Goal: Book appointment/travel/reservation

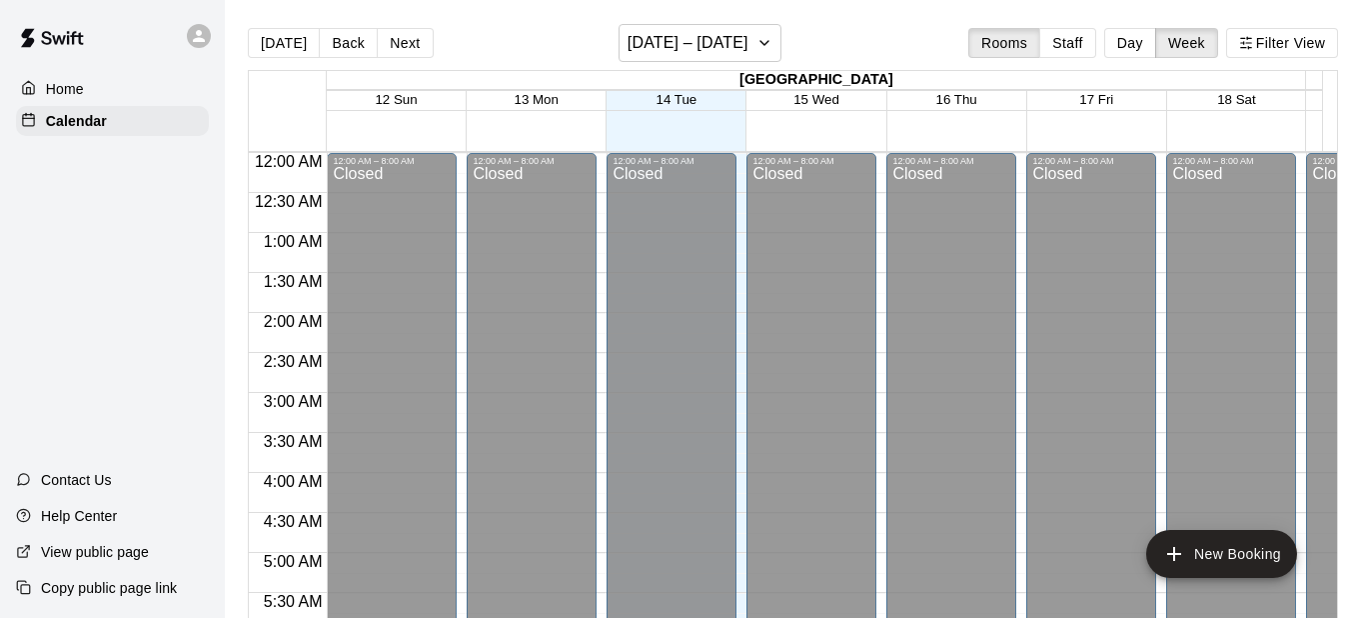
click at [215, 37] on div at bounding box center [204, 36] width 42 height 40
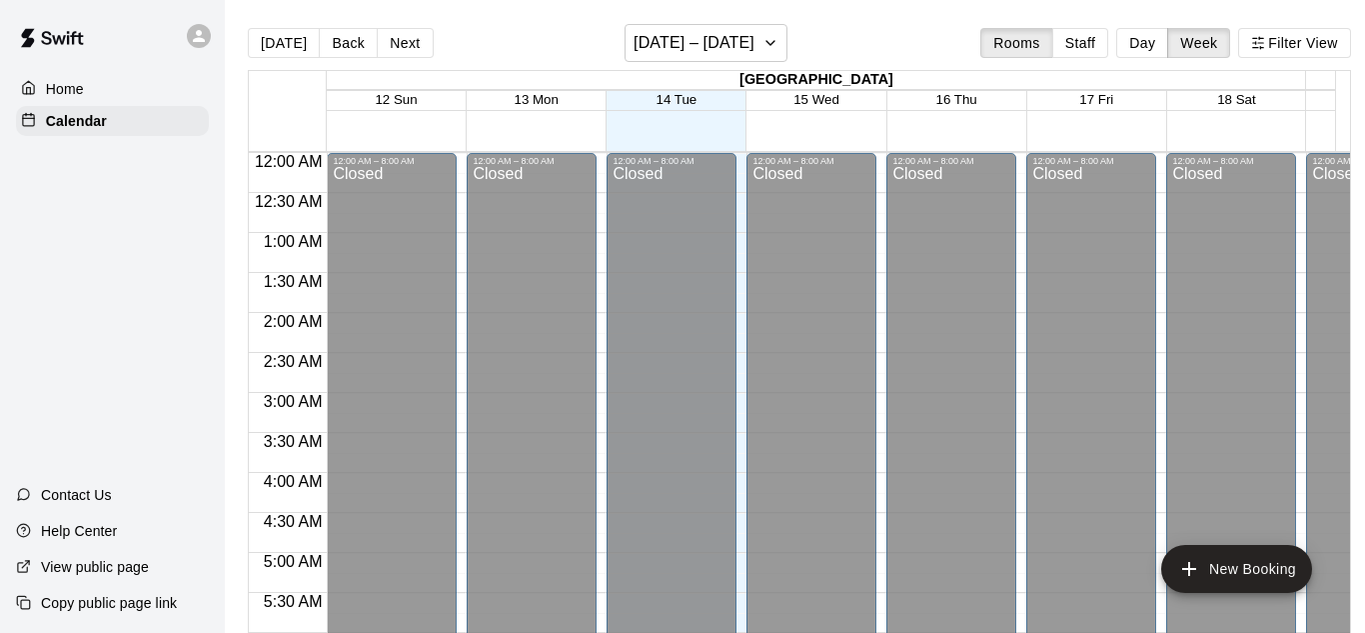
scroll to position [1229, 0]
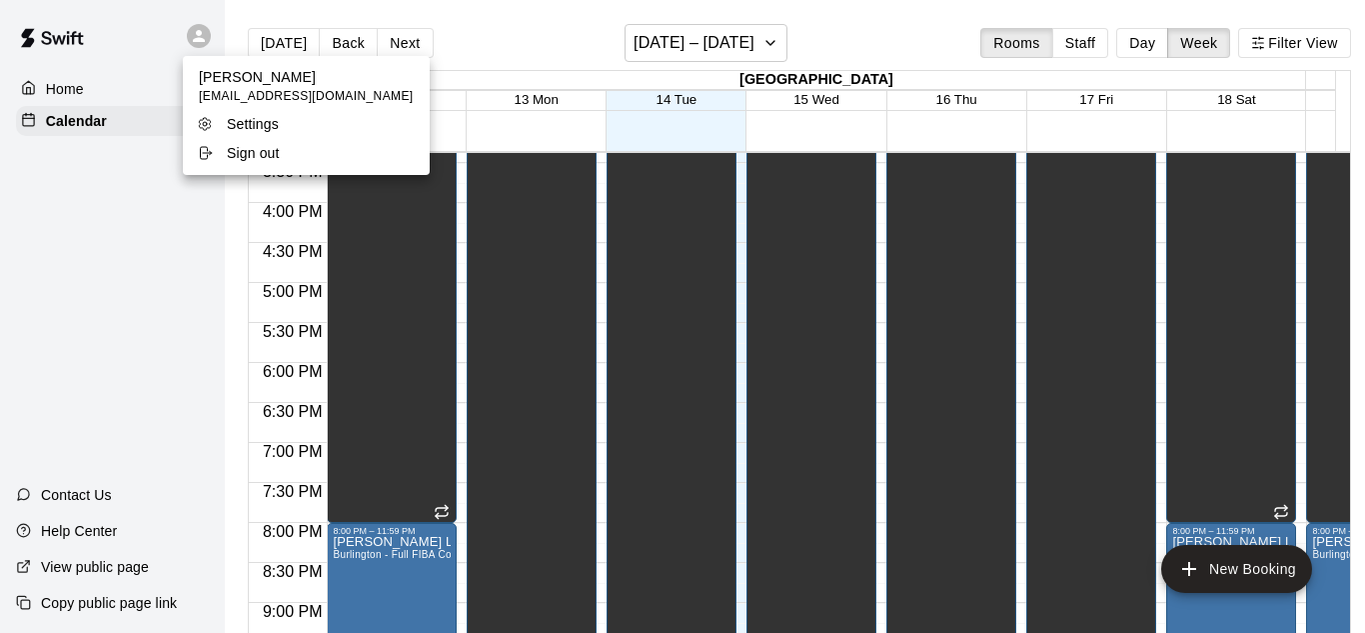
click at [238, 155] on p "Sign out" at bounding box center [253, 153] width 53 height 20
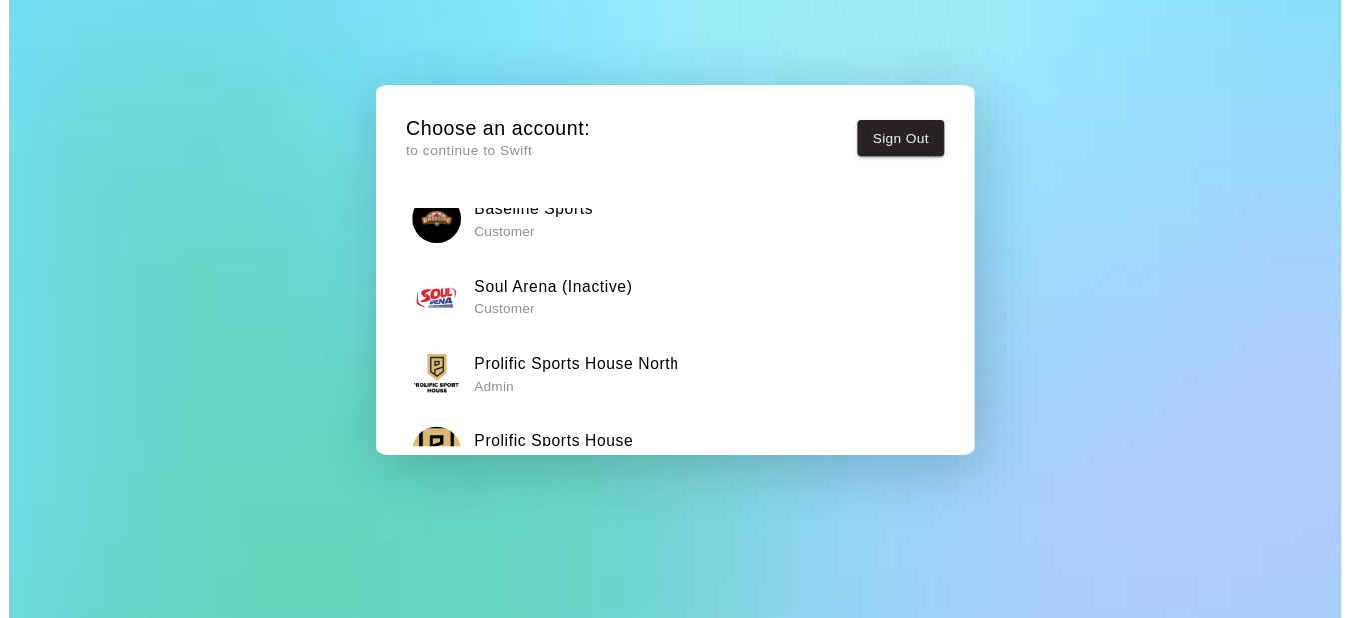
scroll to position [153, 0]
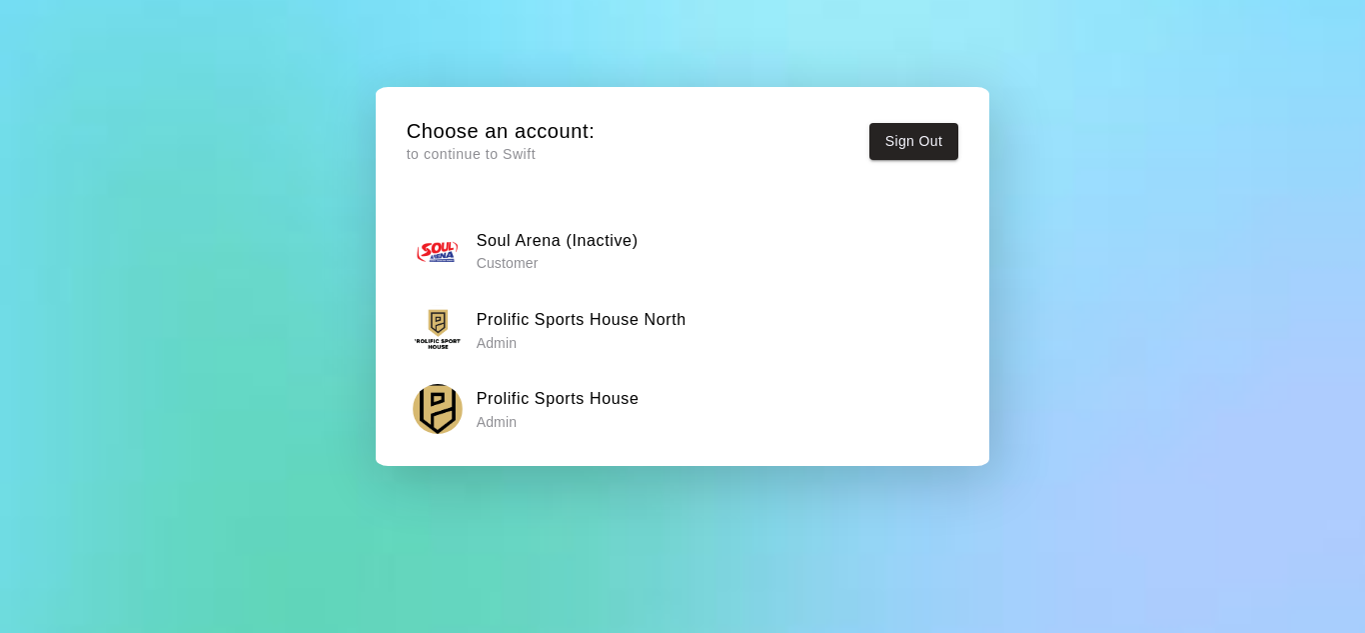
click at [674, 339] on p "Admin" at bounding box center [582, 343] width 210 height 20
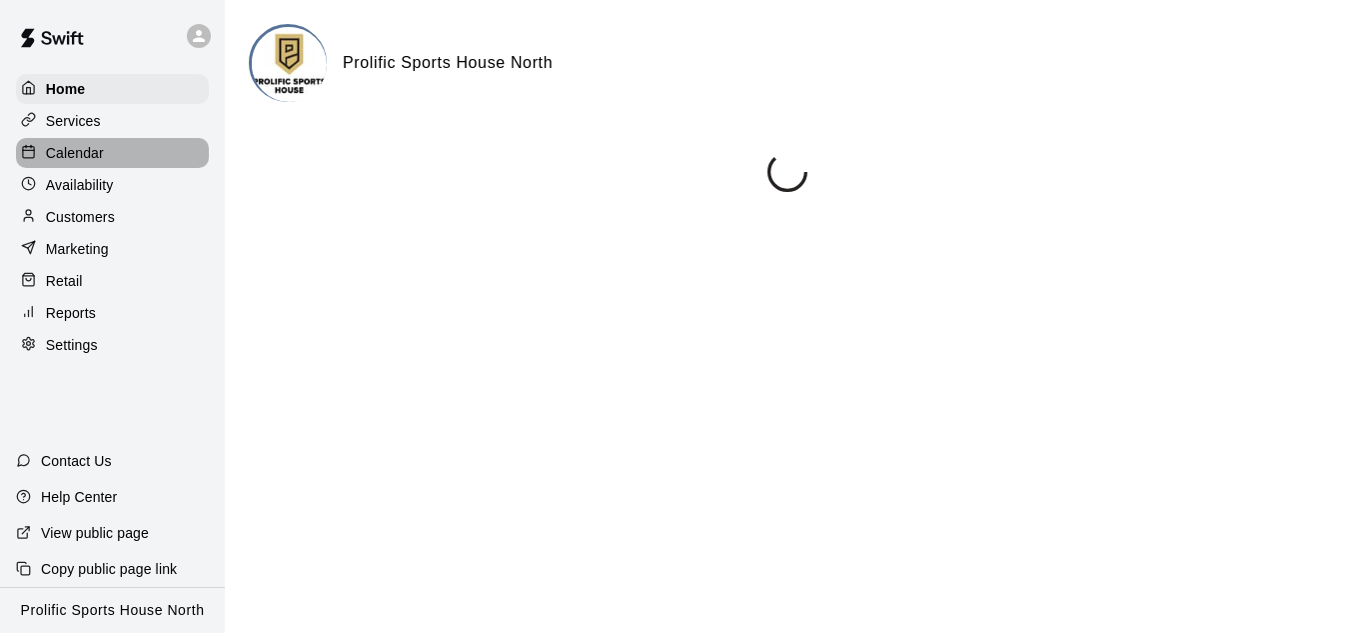
drag, startPoint x: 83, startPoint y: 154, endPoint x: 102, endPoint y: 154, distance: 19.0
click at [83, 154] on p "Calendar" at bounding box center [75, 153] width 58 height 20
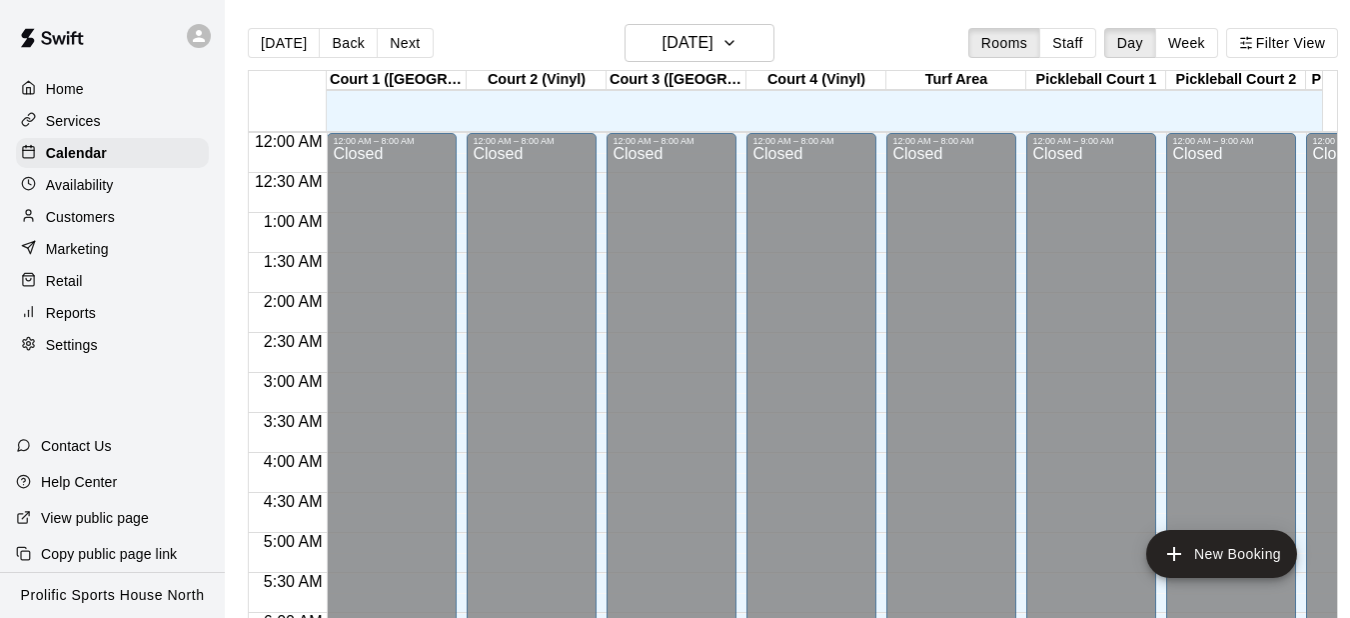
scroll to position [1070, 0]
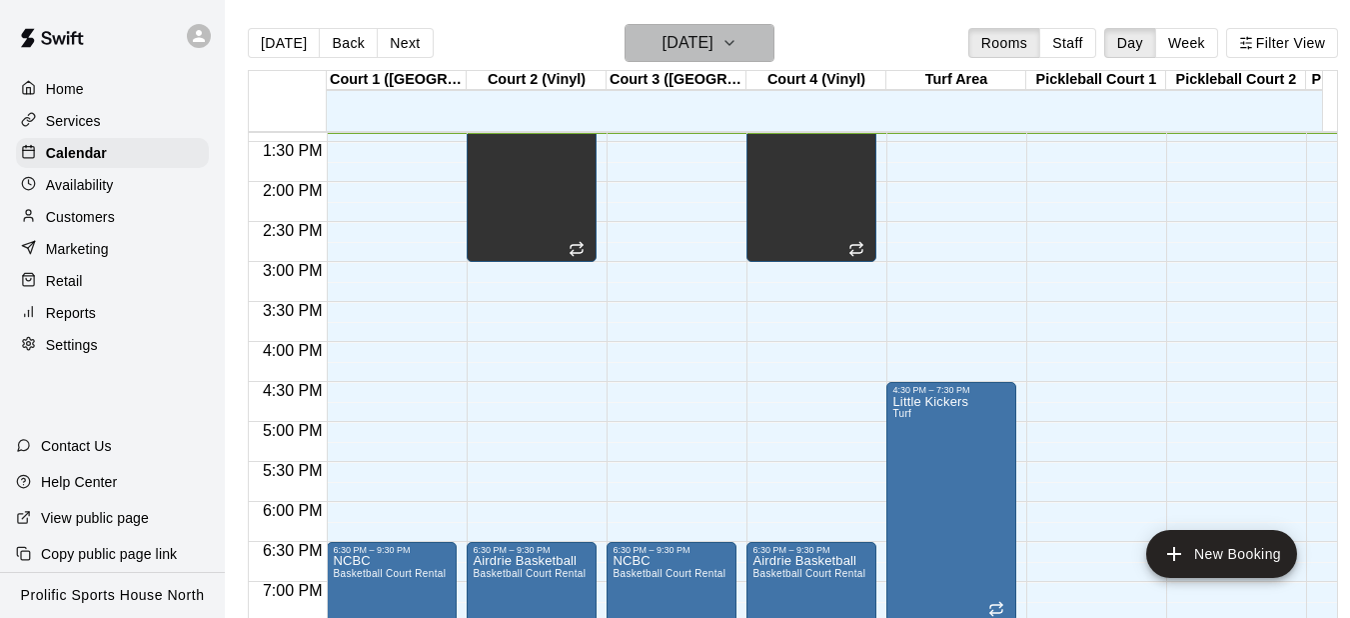
click at [663, 33] on h6 "[DATE]" at bounding box center [688, 43] width 51 height 28
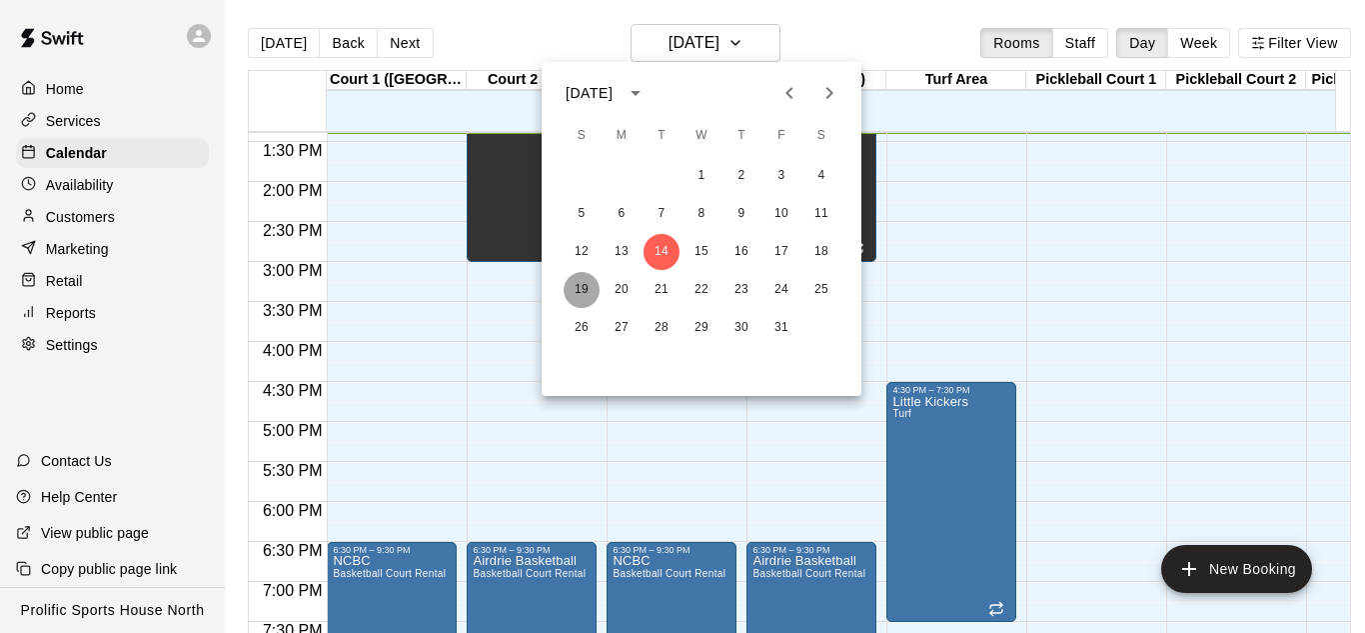
drag, startPoint x: 581, startPoint y: 284, endPoint x: 169, endPoint y: 3, distance: 498.4
click at [580, 284] on button "19" at bounding box center [582, 290] width 36 height 36
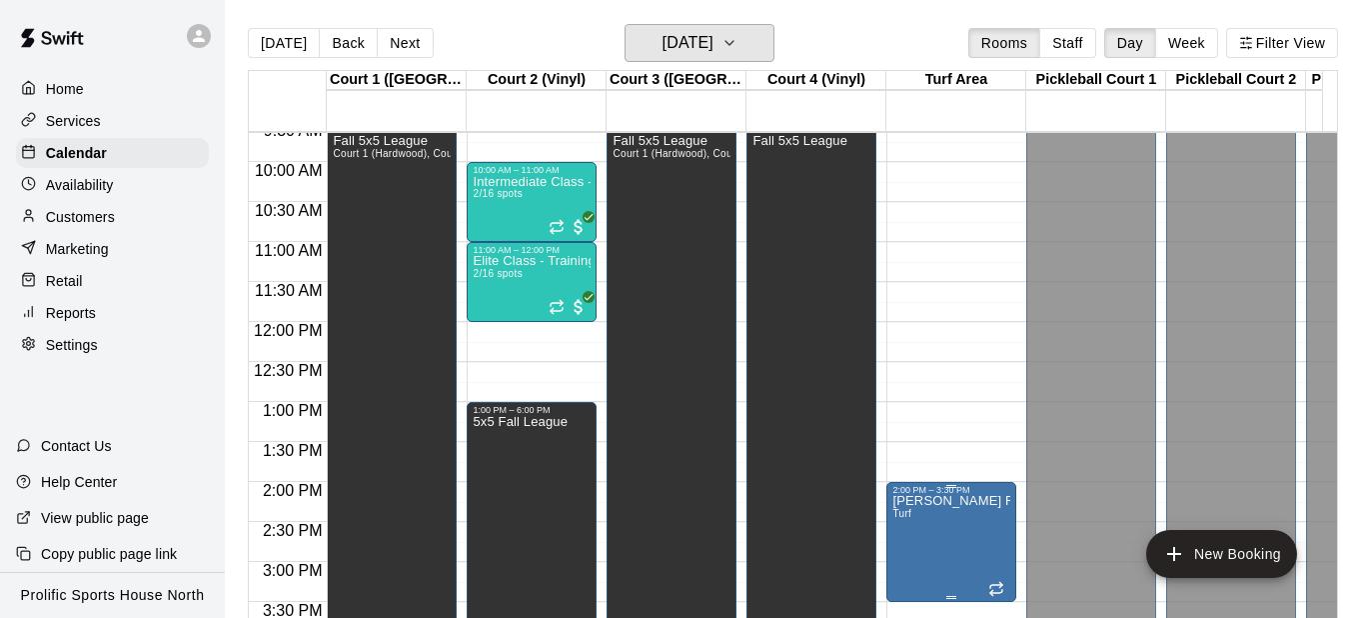
scroll to position [671, 0]
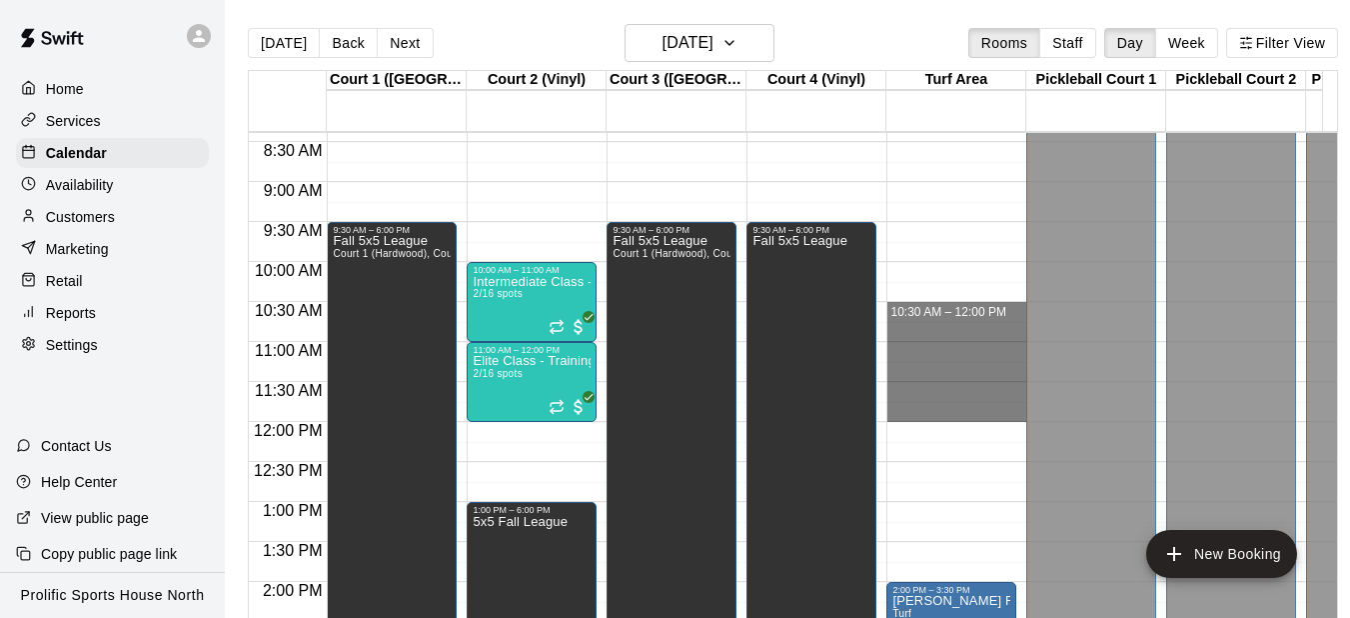
drag, startPoint x: 962, startPoint y: 311, endPoint x: 961, endPoint y: 418, distance: 106.9
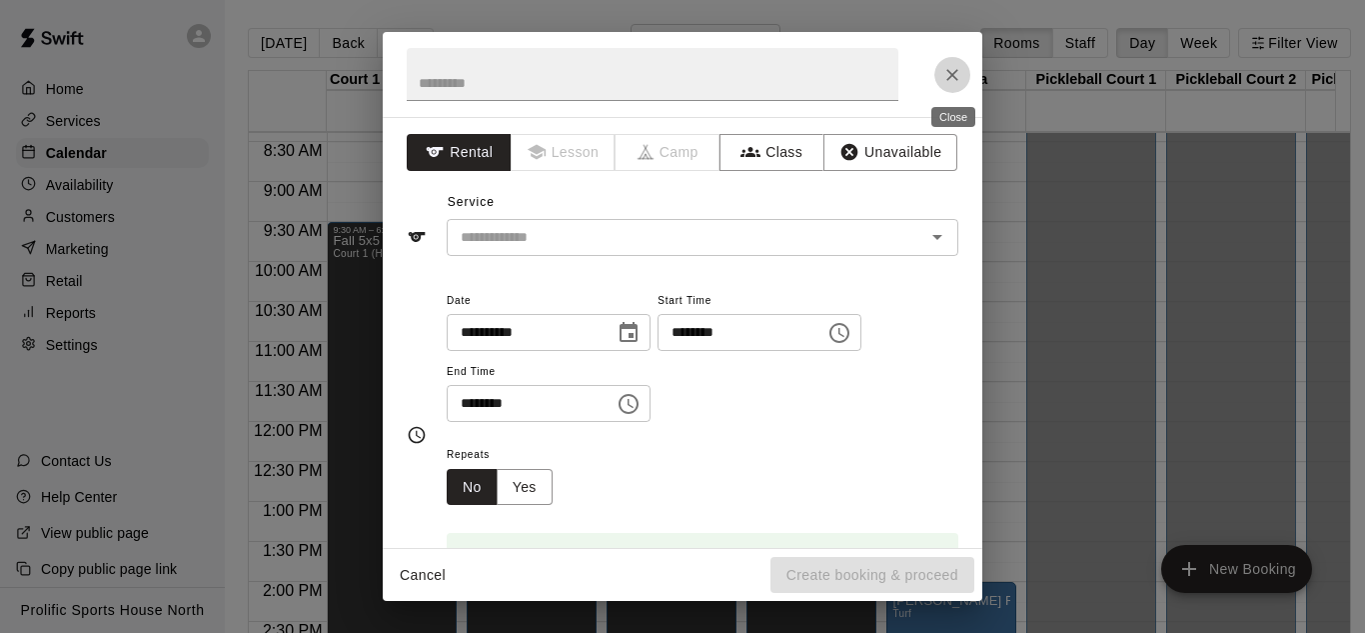
click at [956, 65] on icon "Close" at bounding box center [952, 75] width 20 height 20
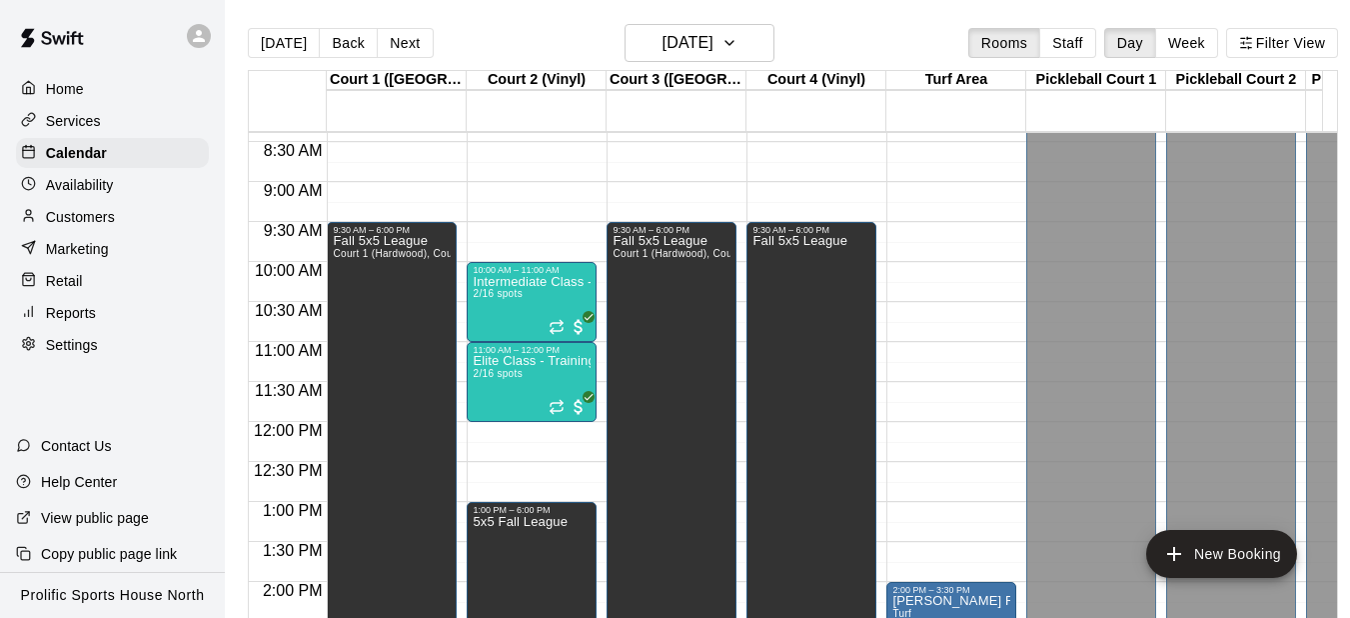
click at [844, 33] on div "Today Back Next Sunday Oct 19 Rooms Staff Day Week Filter View" at bounding box center [793, 47] width 1090 height 46
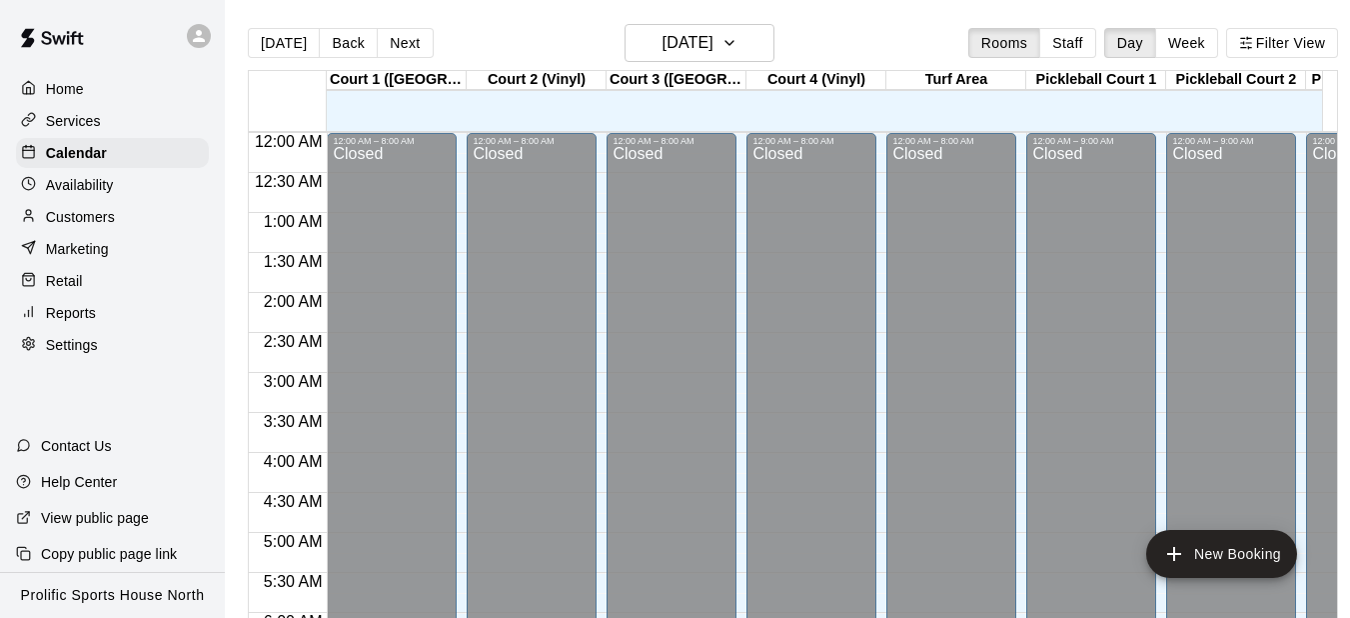
scroll to position [1072, 0]
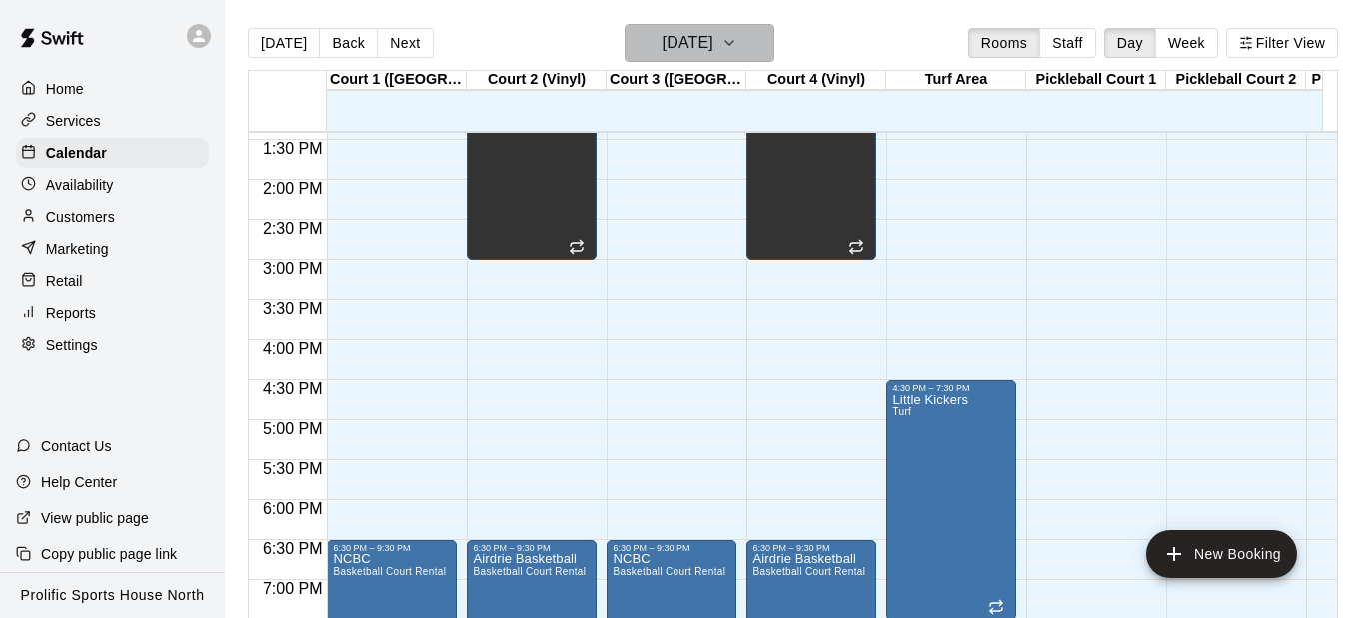
click at [714, 50] on h6 "[DATE]" at bounding box center [688, 43] width 51 height 28
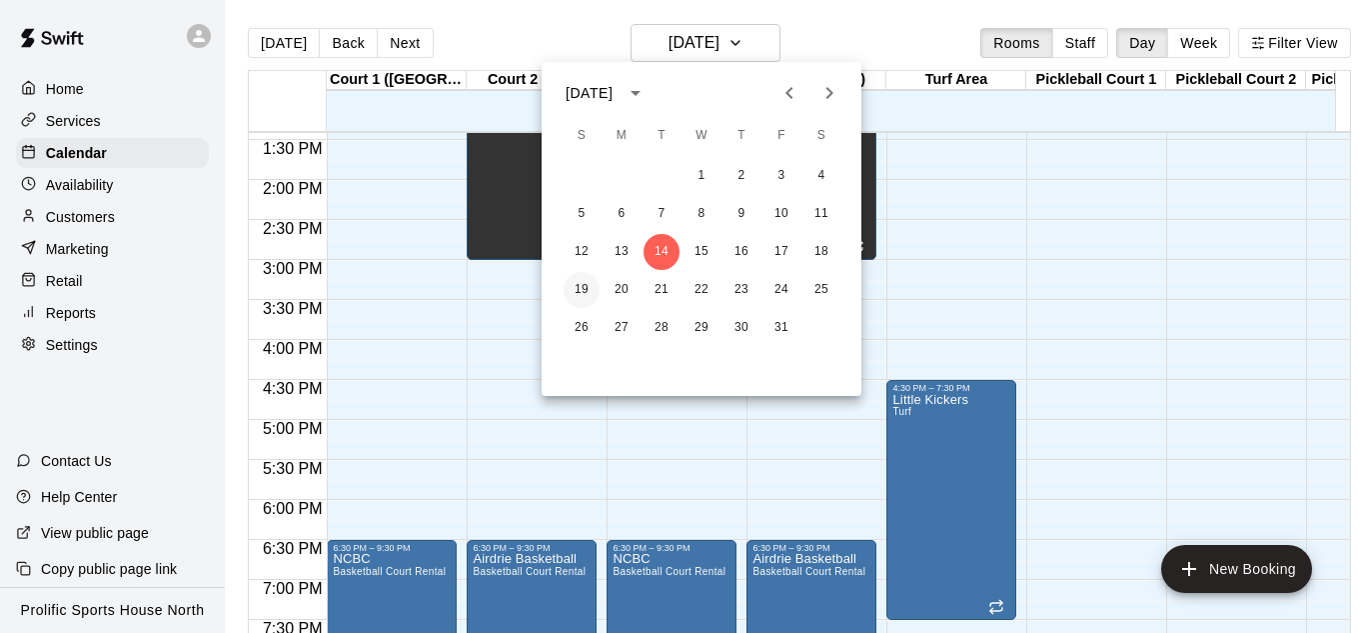
click at [577, 292] on button "19" at bounding box center [582, 290] width 36 height 36
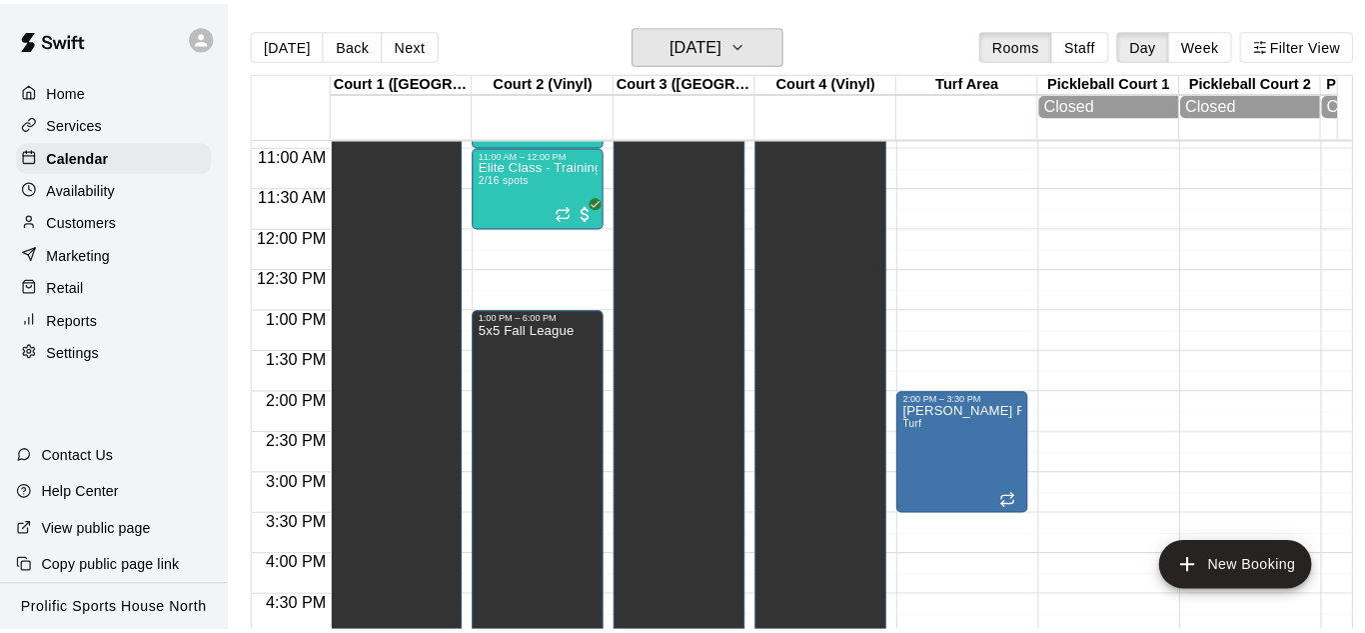
scroll to position [773, 0]
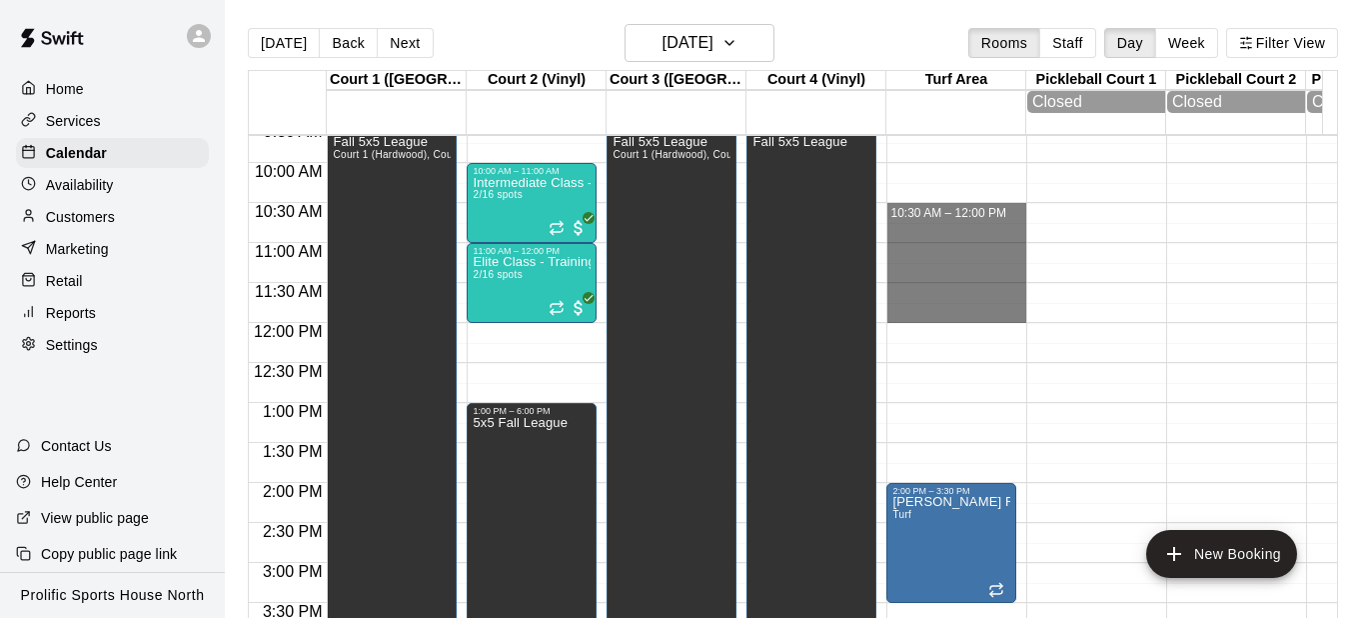
drag, startPoint x: 980, startPoint y: 211, endPoint x: 979, endPoint y: 322, distance: 110.9
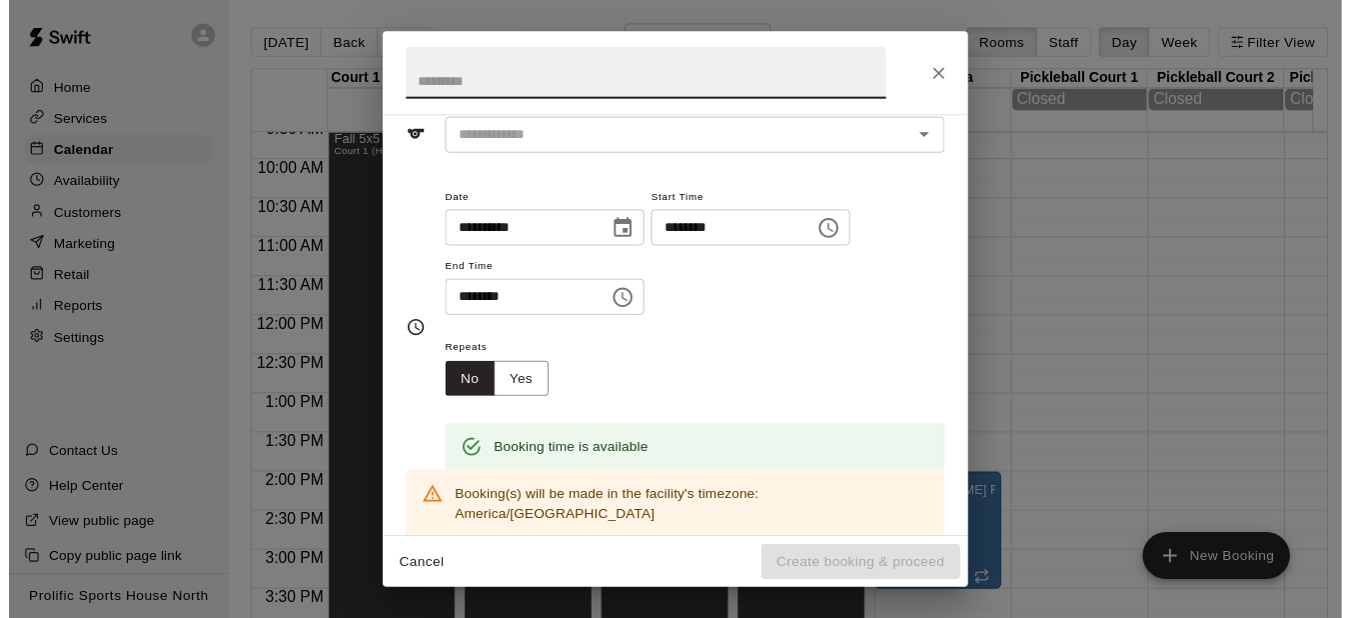
scroll to position [0, 0]
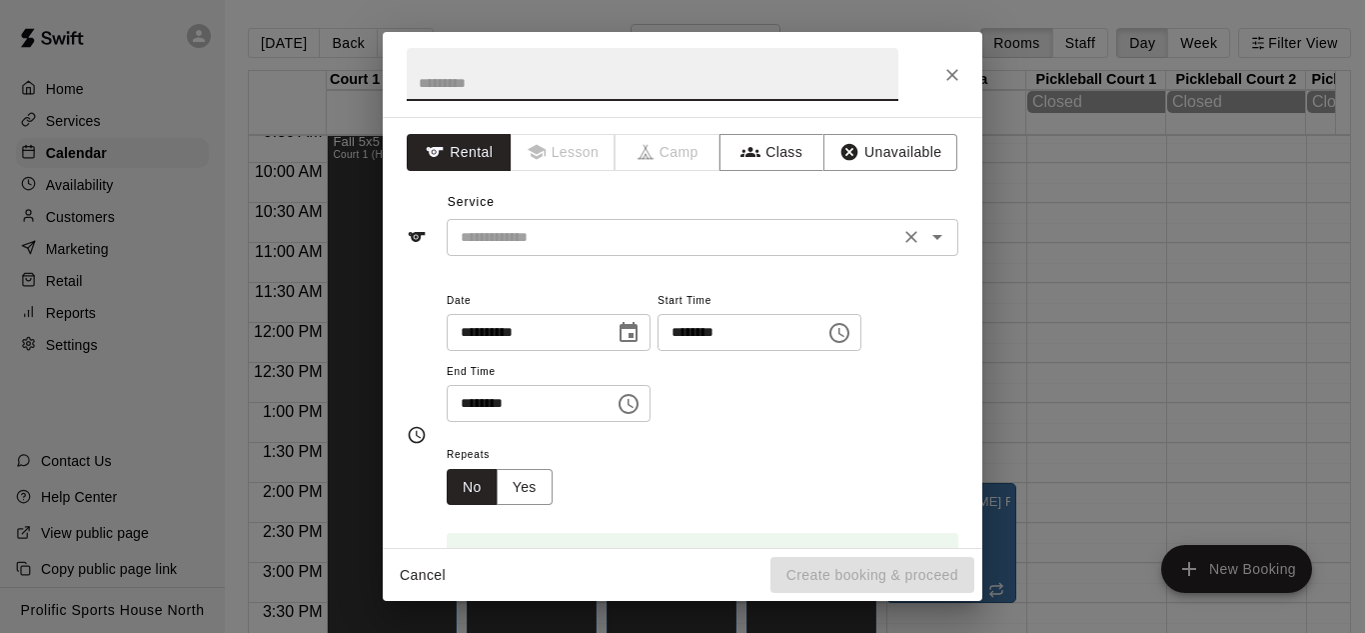
click at [596, 251] on div "​" at bounding box center [703, 237] width 512 height 37
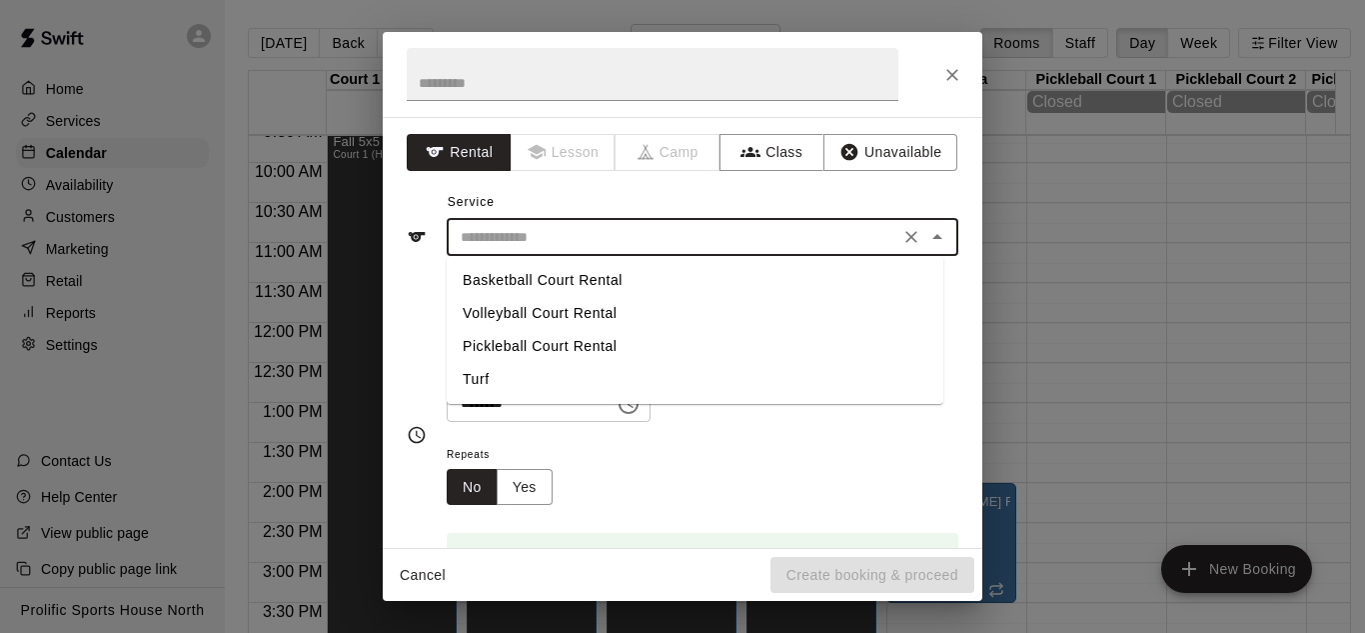
click at [519, 378] on li "Turf" at bounding box center [695, 379] width 497 height 33
type input "****"
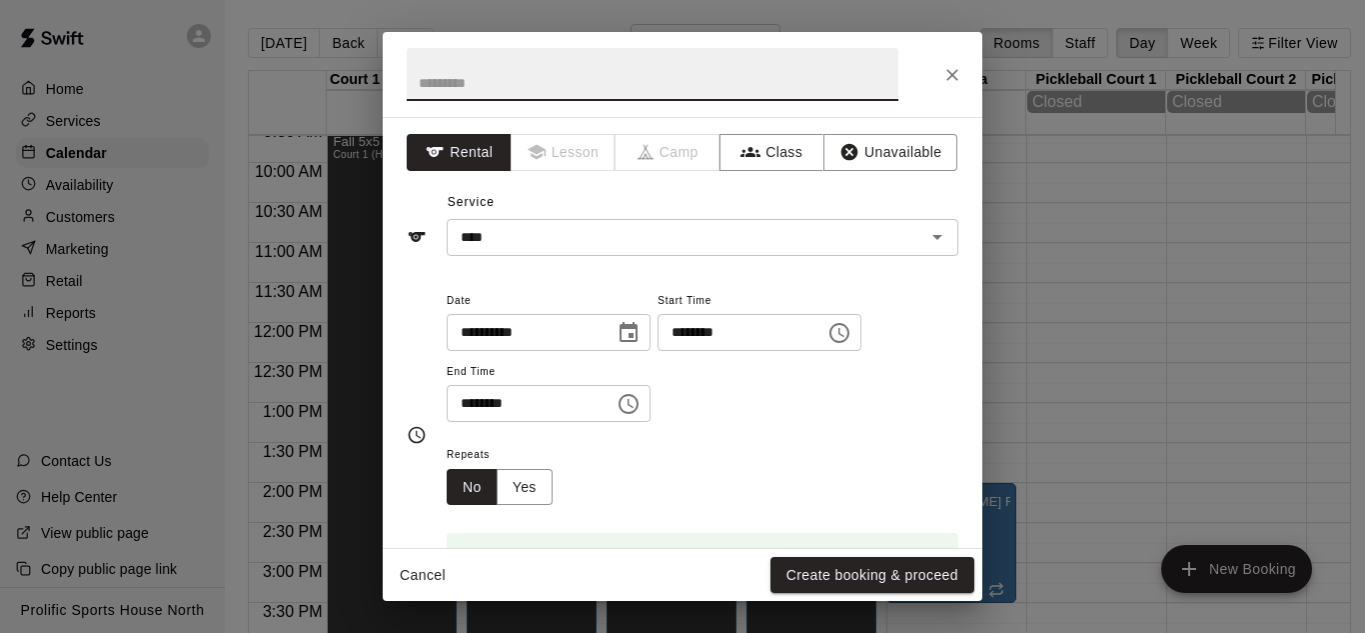
click at [516, 94] on input "text" at bounding box center [653, 74] width 492 height 53
paste input "**********"
type input "**********"
drag, startPoint x: 883, startPoint y: 580, endPoint x: 887, endPoint y: 568, distance: 12.6
click at [883, 578] on button "Create booking & proceed" at bounding box center [873, 575] width 204 height 37
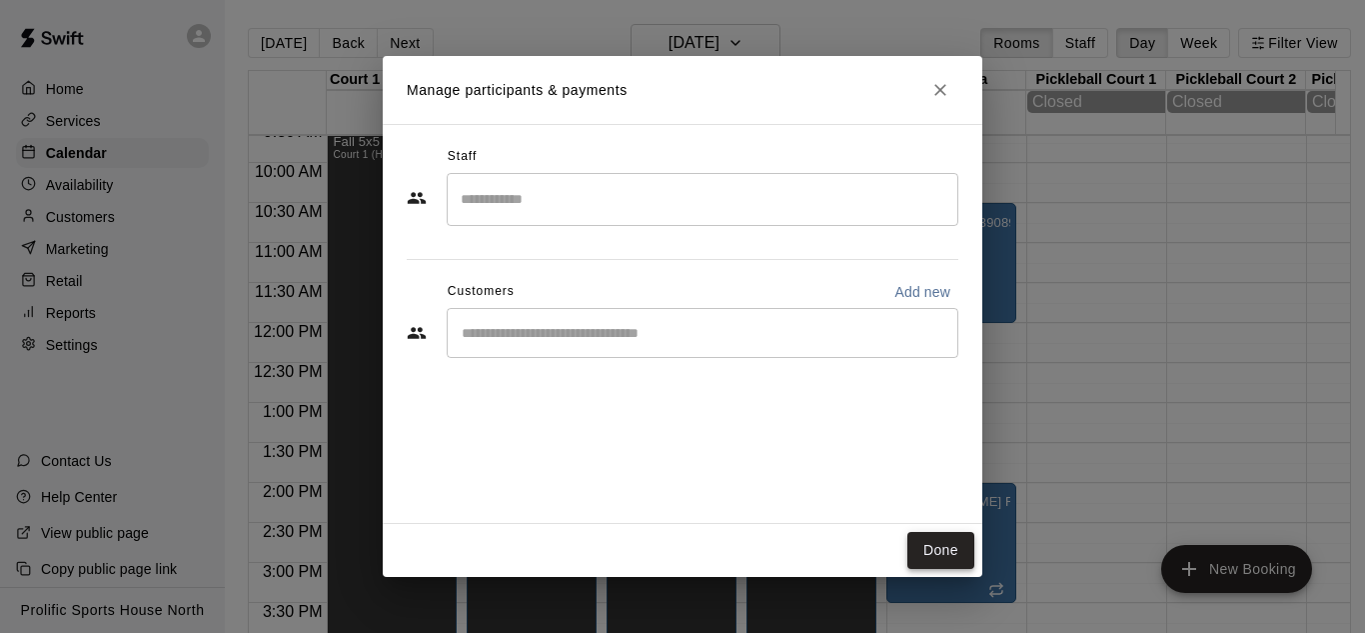
click at [921, 547] on button "Done" at bounding box center [940, 550] width 67 height 37
